Goal: Navigation & Orientation: Find specific page/section

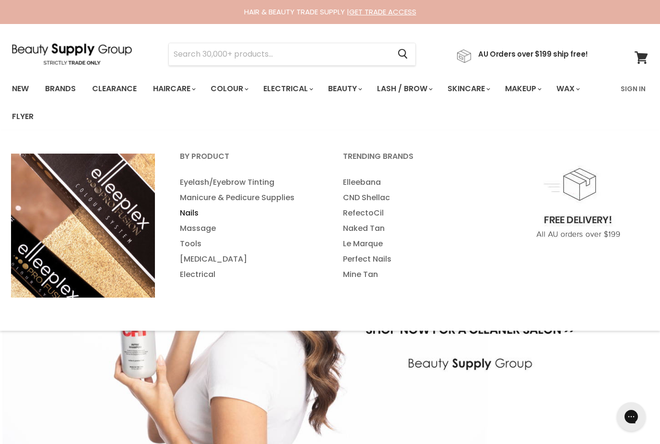
click at [198, 215] on link "Nails" at bounding box center [248, 212] width 161 height 15
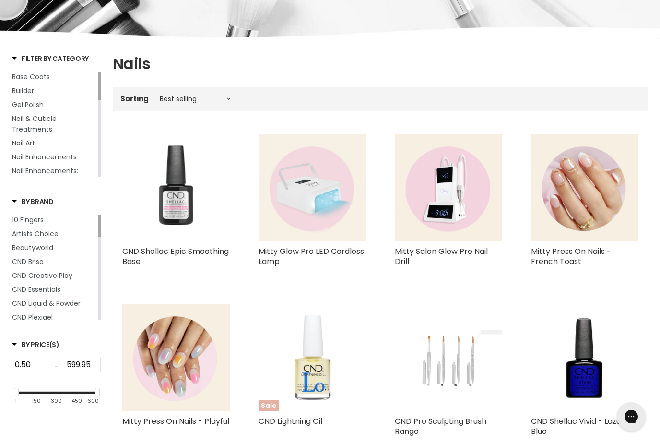
scroll to position [159, 0]
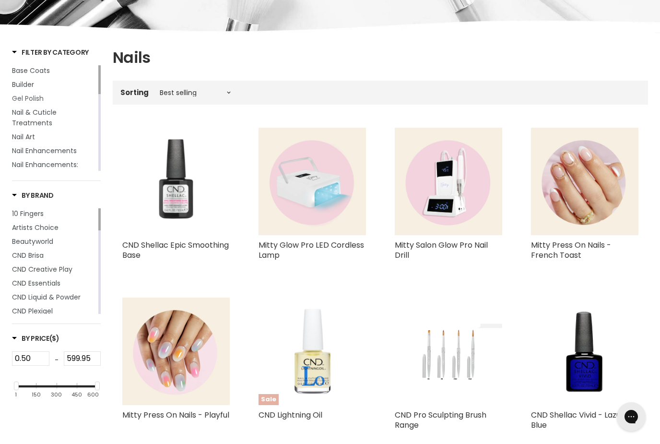
click at [31, 100] on span "Gel Polish" at bounding box center [28, 99] width 32 height 10
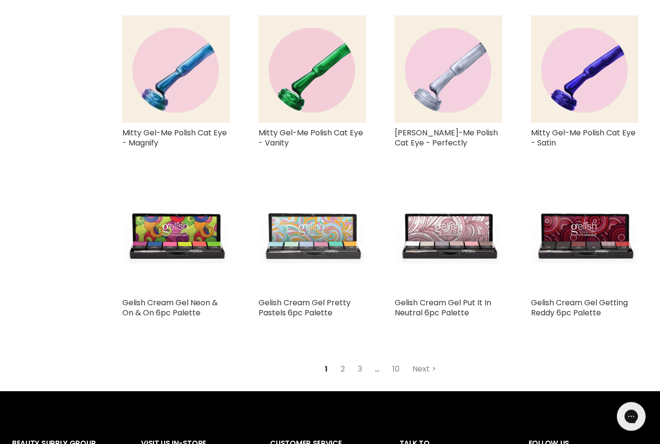
scroll to position [2091, 0]
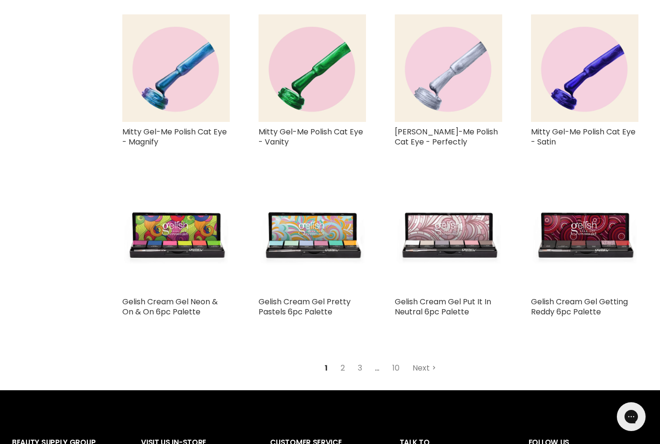
click at [423, 359] on link "Next" at bounding box center [424, 367] width 34 height 17
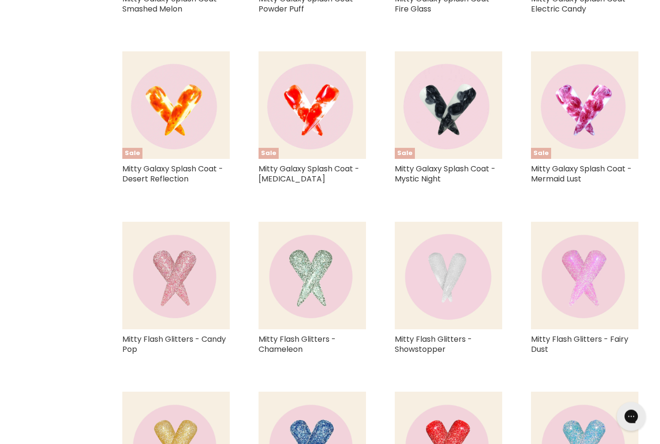
scroll to position [915, 0]
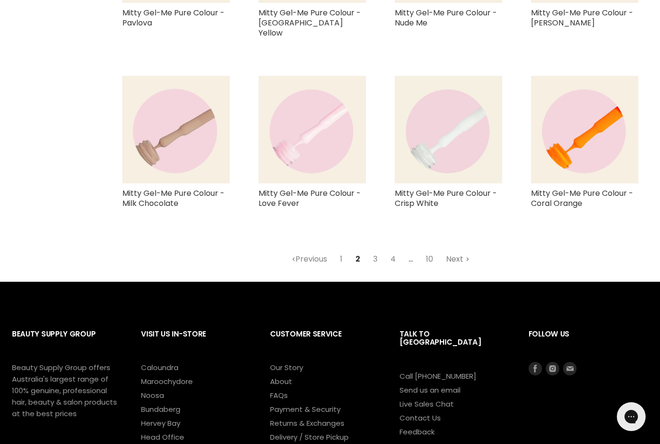
click at [457, 250] on link "Next" at bounding box center [458, 258] width 34 height 17
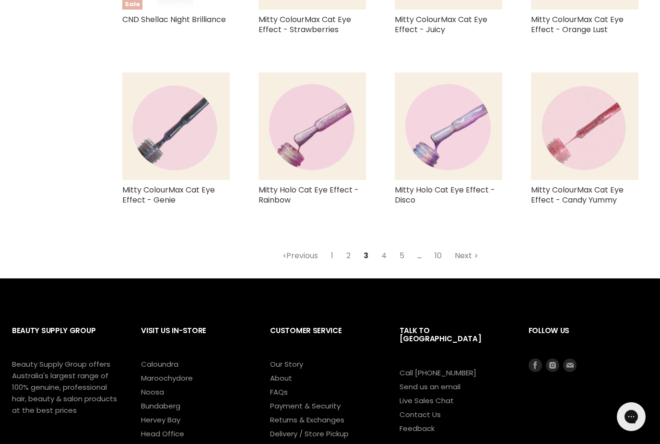
scroll to position [2087, 0]
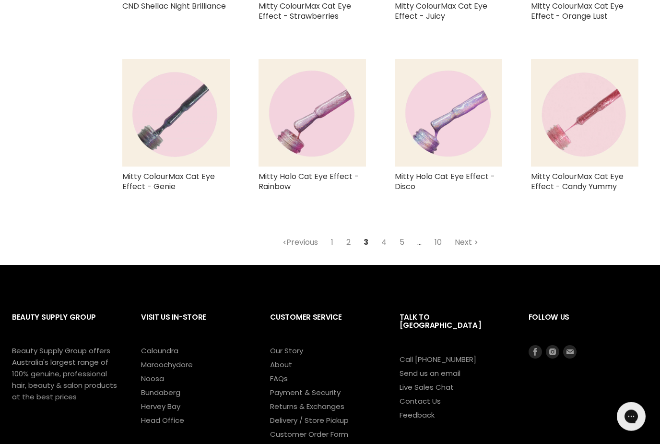
click at [464, 245] on link "Next" at bounding box center [467, 242] width 34 height 17
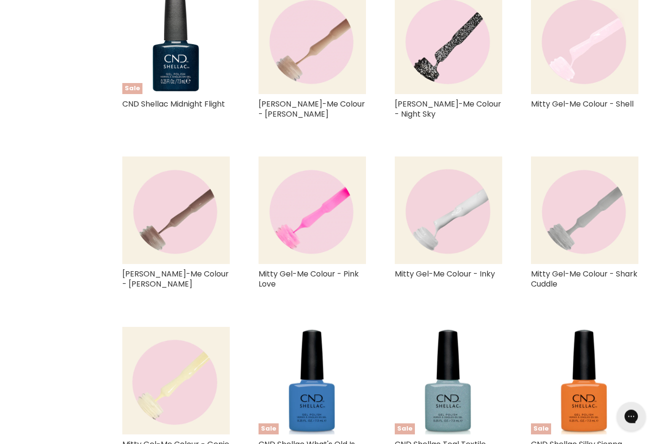
scroll to position [1310, 0]
click at [207, 39] on img "Main content" at bounding box center [175, 40] width 107 height 107
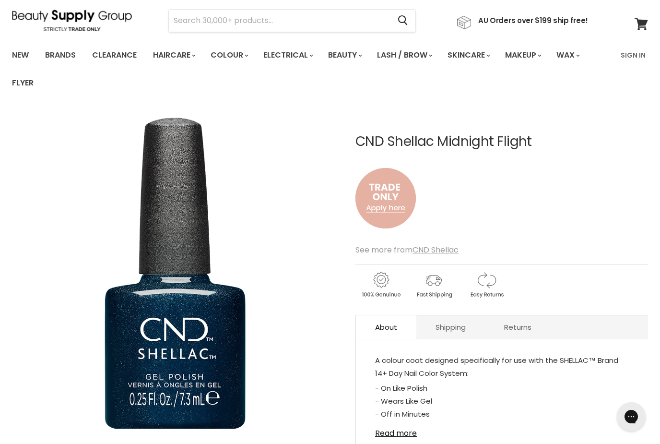
scroll to position [30, 0]
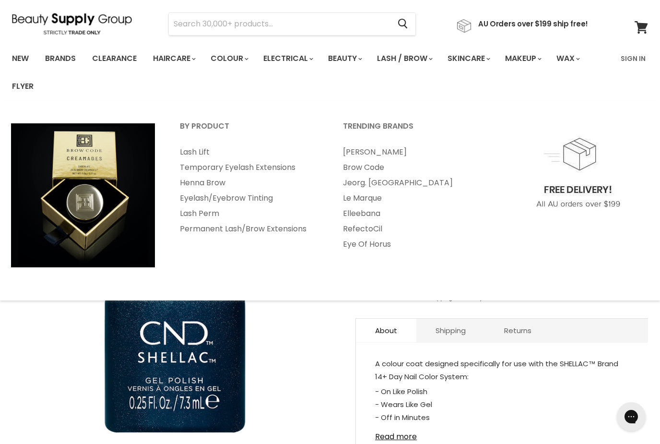
drag, startPoint x: 443, startPoint y: 60, endPoint x: 443, endPoint y: 26, distance: 34.1
click at [432, 60] on span "Main menu" at bounding box center [430, 59] width 3 height 4
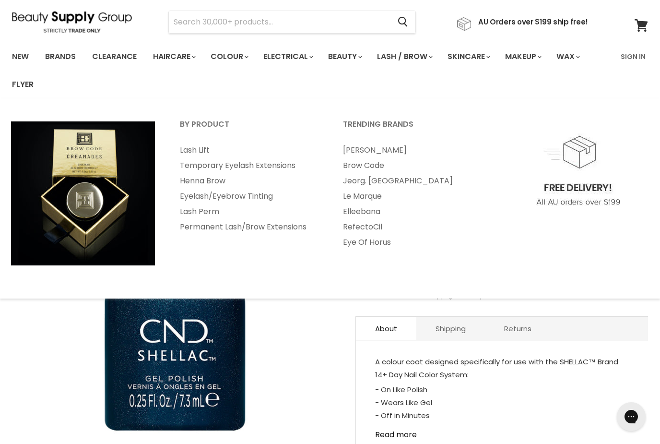
scroll to position [29, 0]
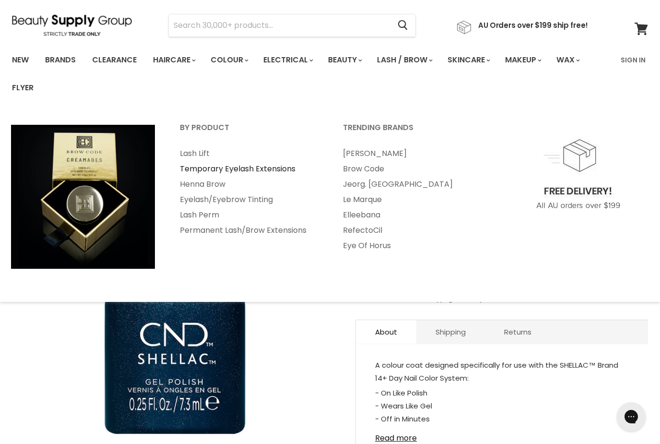
click at [214, 172] on link "Temporary Eyelash Extensions" at bounding box center [248, 168] width 161 height 15
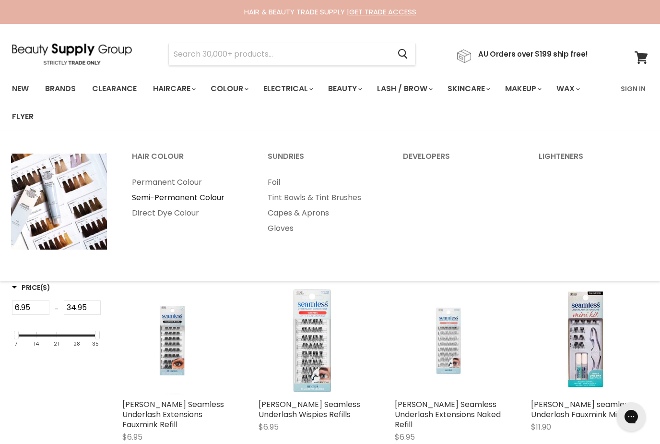
click at [202, 202] on link "Semi-Permanent Colour" at bounding box center [187, 197] width 134 height 15
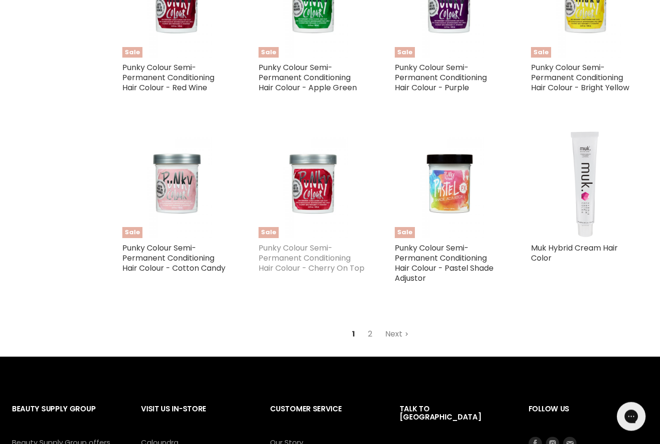
scroll to position [2078, 0]
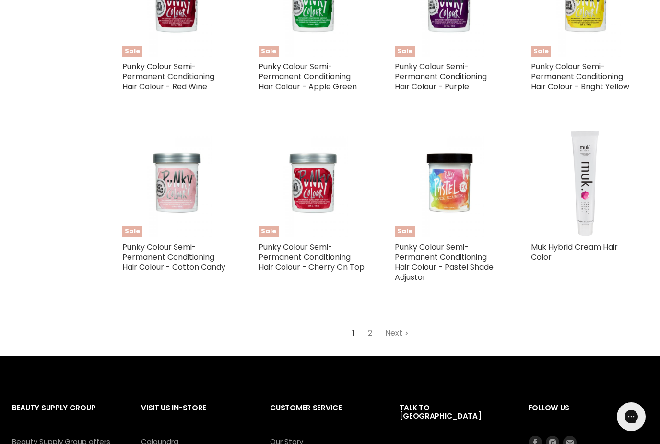
click at [373, 324] on link "2" at bounding box center [370, 332] width 15 height 17
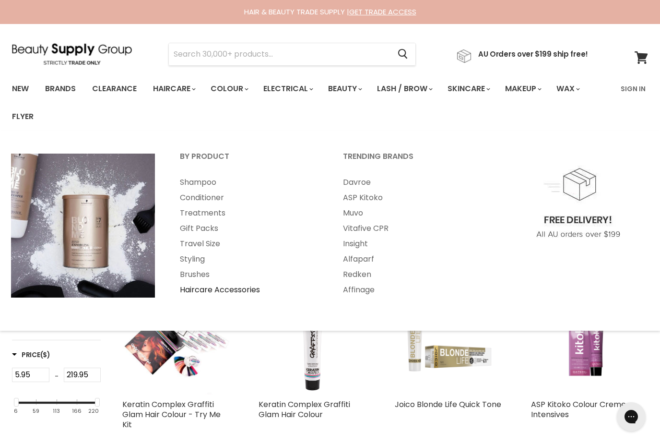
click at [206, 288] on link "Haircare Accessories" at bounding box center [248, 289] width 161 height 15
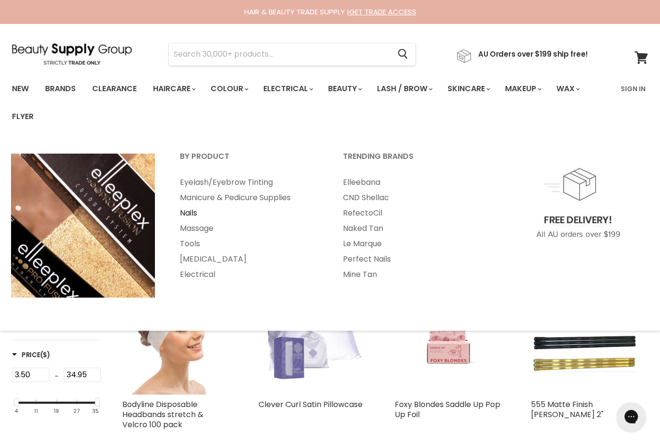
click at [191, 217] on link "Nails" at bounding box center [248, 212] width 161 height 15
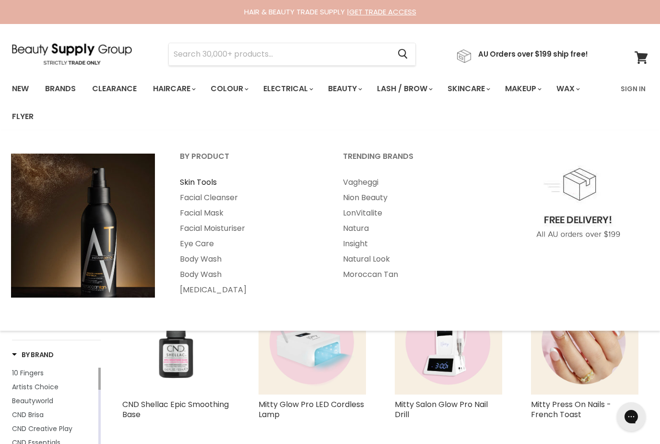
click at [195, 182] on link "Skin Tools" at bounding box center [248, 182] width 161 height 15
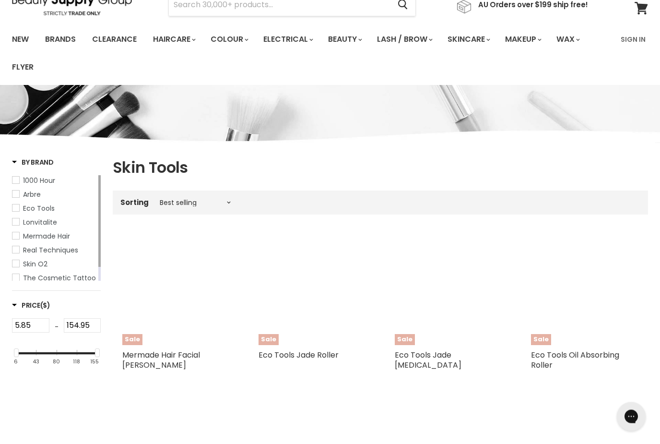
scroll to position [49, 0]
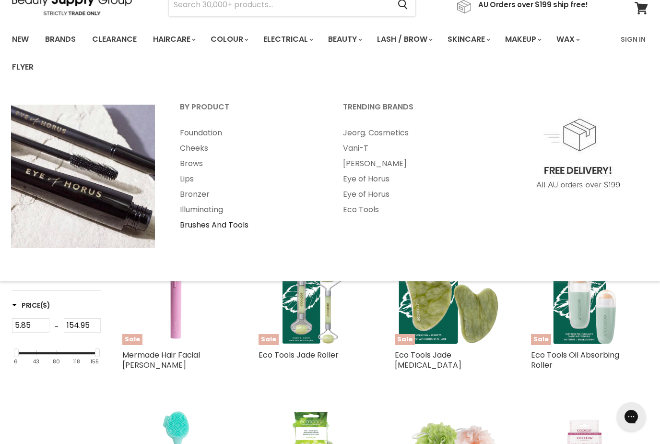
click at [199, 224] on link "Brushes And Tools" at bounding box center [248, 224] width 161 height 15
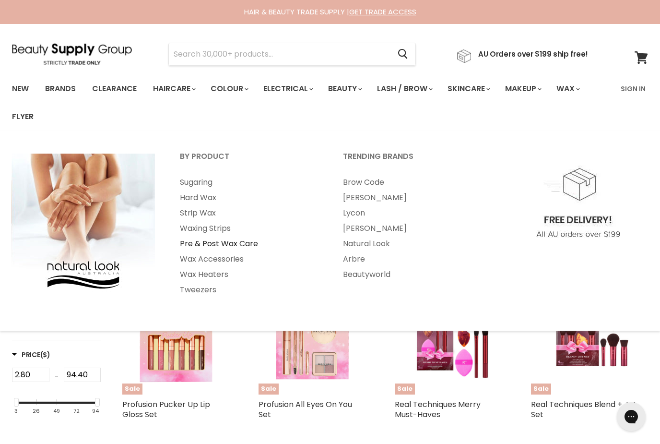
click at [205, 247] on link "Pre & Post Wax Care" at bounding box center [248, 243] width 161 height 15
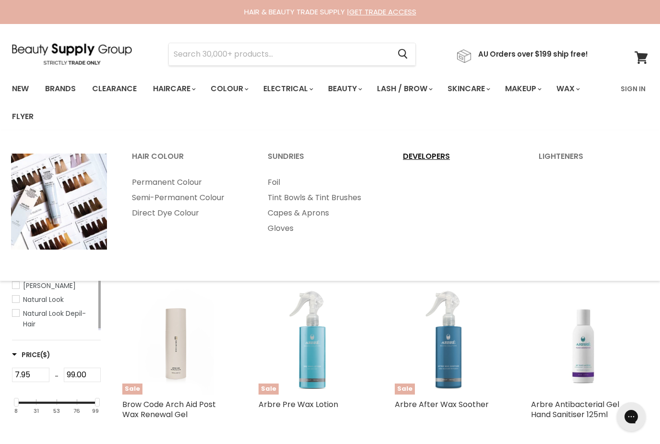
click at [424, 151] on link "Developers" at bounding box center [458, 161] width 134 height 24
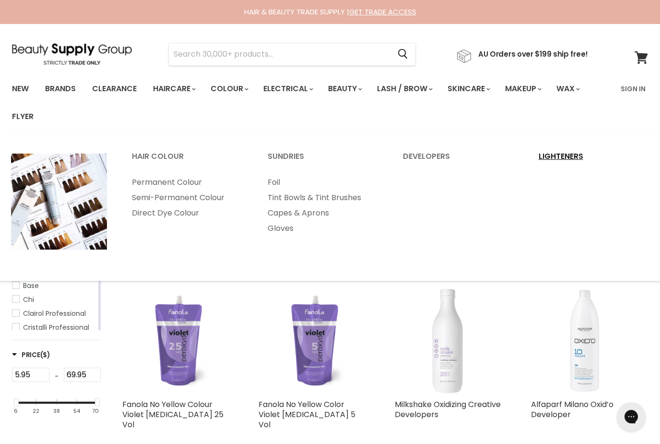
click at [580, 161] on link "Lighteners" at bounding box center [594, 161] width 134 height 24
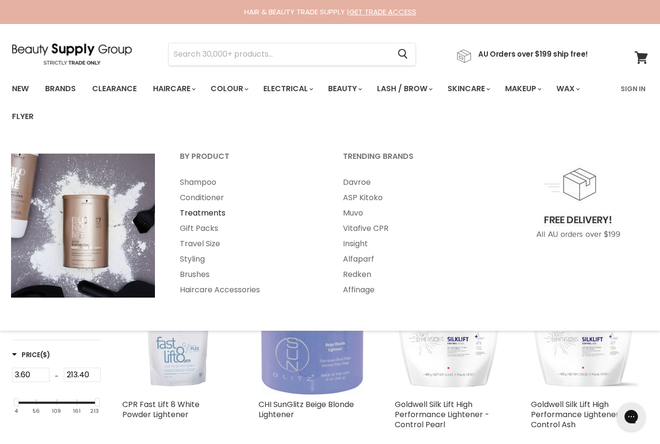
click at [202, 217] on link "Treatments" at bounding box center [248, 212] width 161 height 15
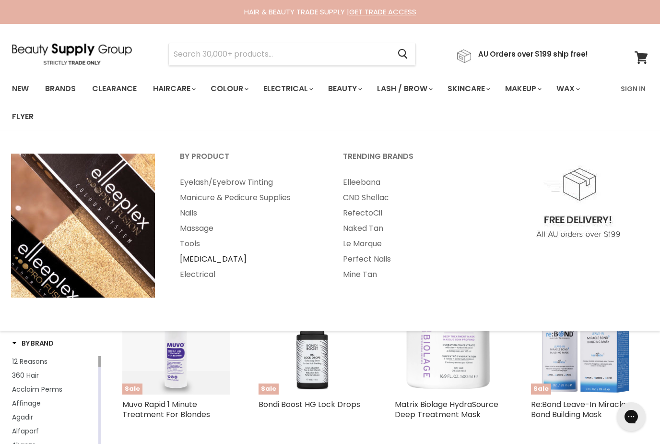
click at [193, 256] on link "[MEDICAL_DATA]" at bounding box center [248, 258] width 161 height 15
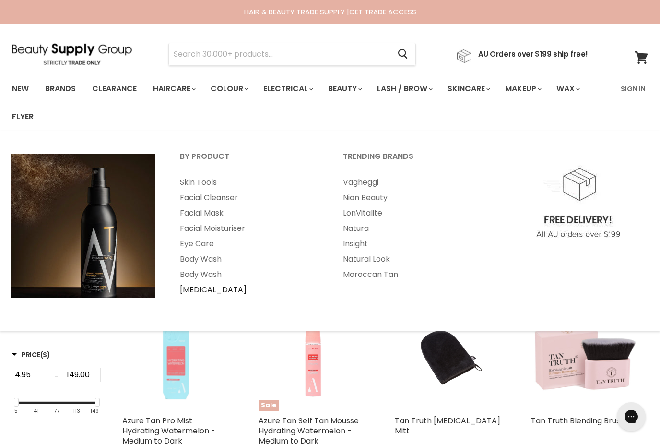
click at [201, 287] on link "[MEDICAL_DATA]" at bounding box center [248, 289] width 161 height 15
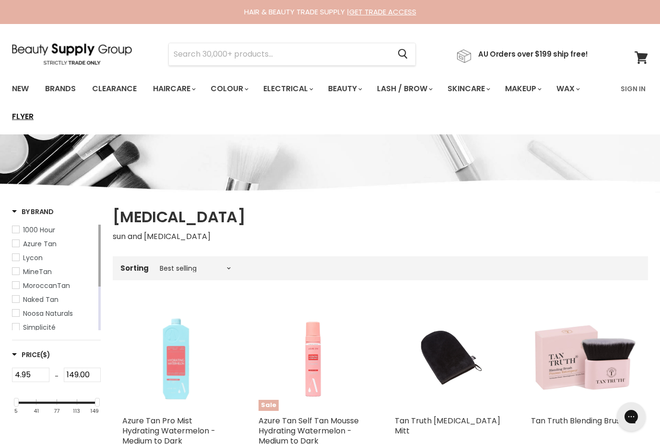
click at [20, 117] on link "Flyer" at bounding box center [23, 117] width 36 height 20
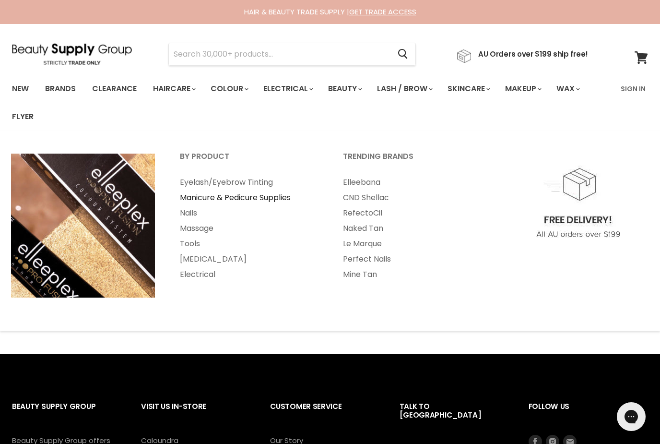
click at [196, 201] on link "Manicure & Pedicure Supplies" at bounding box center [248, 197] width 161 height 15
